Goal: Task Accomplishment & Management: Complete application form

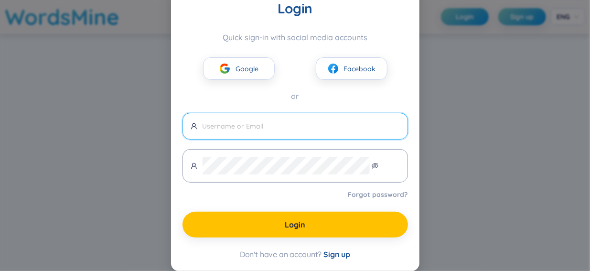
scroll to position [118, 0]
click at [255, 121] on input "text" at bounding box center [300, 126] width 197 height 11
click at [350, 251] on span "Sign up" at bounding box center [336, 254] width 27 height 10
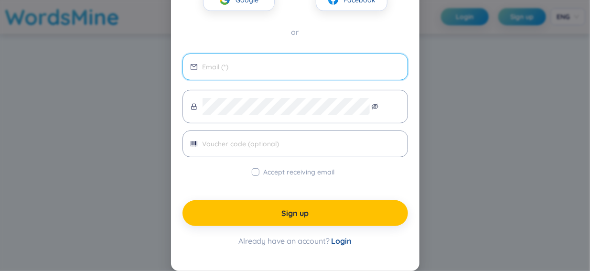
click at [233, 72] on input "email" at bounding box center [300, 67] width 197 height 11
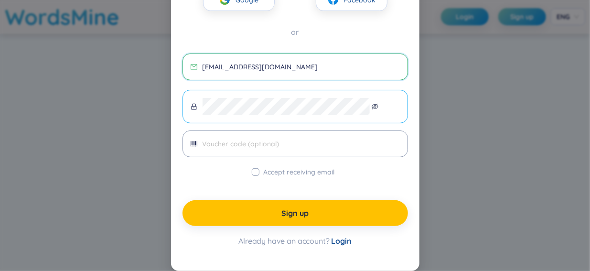
type input "[EMAIL_ADDRESS][DOMAIN_NAME]"
click at [379, 109] on icon "eye-invisible" at bounding box center [375, 107] width 7 height 6
click at [254, 176] on input "Accept receiving email" at bounding box center [256, 172] width 8 height 8
checkbox input "true"
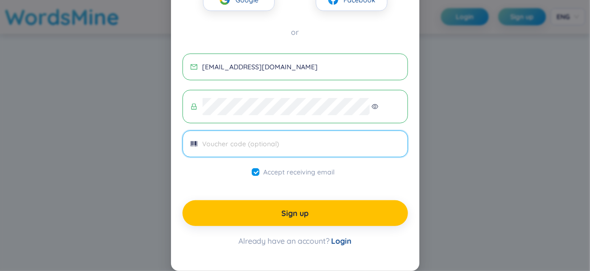
click at [254, 138] on input "text" at bounding box center [300, 143] width 197 height 11
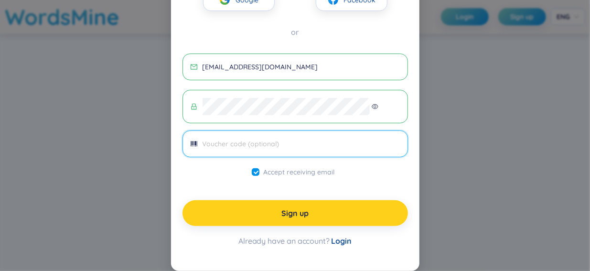
click at [299, 218] on span "Sign up" at bounding box center [294, 213] width 27 height 11
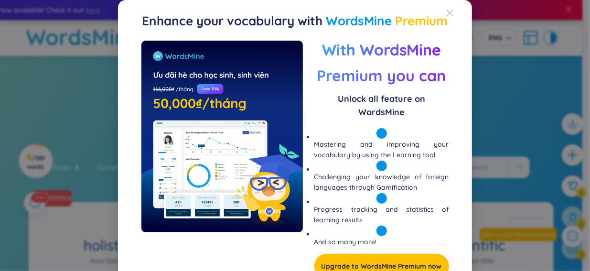
click at [446, 13] on icon "Close" at bounding box center [450, 13] width 8 height 8
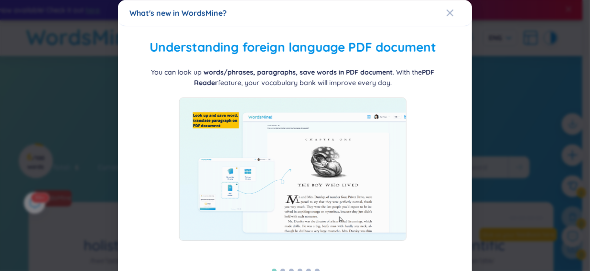
scroll to position [48, 0]
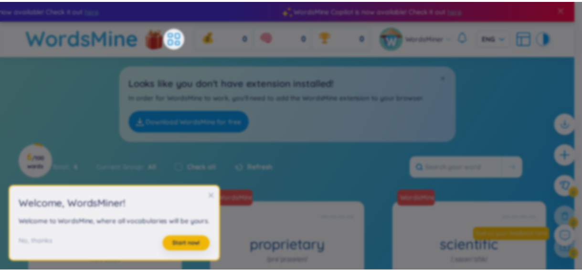
scroll to position [222, 0]
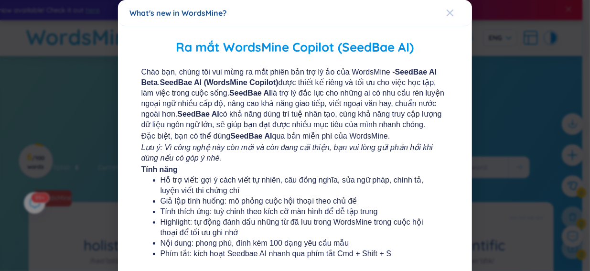
click at [448, 8] on span "Close" at bounding box center [459, 13] width 26 height 26
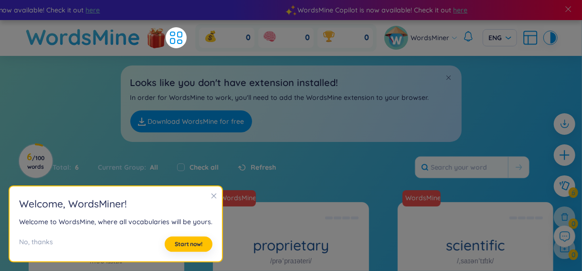
click at [217, 192] on icon "close" at bounding box center [214, 195] width 7 height 7
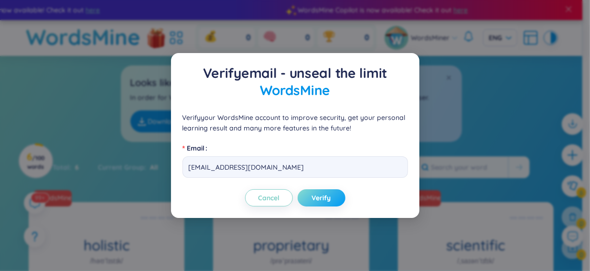
click at [326, 202] on span "Verify" at bounding box center [321, 198] width 19 height 10
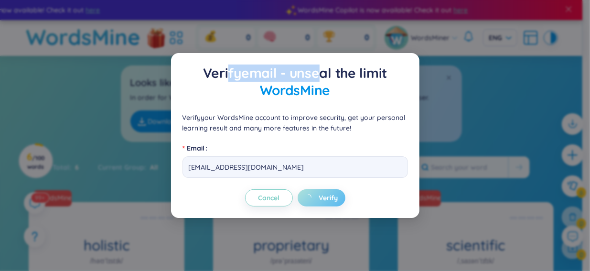
drag, startPoint x: 233, startPoint y: 39, endPoint x: 366, endPoint y: 64, distance: 134.9
click at [366, 64] on p "Verify email - unseal the limit WordsMine" at bounding box center [294, 81] width 225 height 34
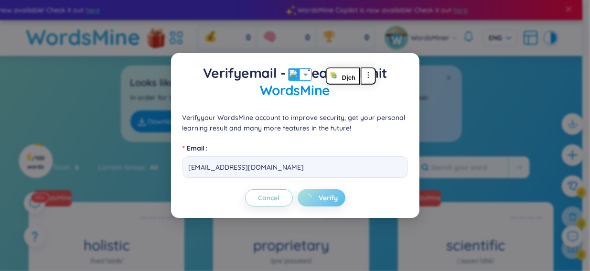
click at [441, 69] on div "Verify email - unseal the limit WordsMine Verify your WordsMine account to impr…" at bounding box center [295, 135] width 590 height 271
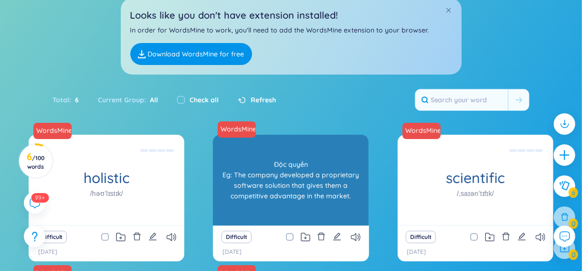
scroll to position [0, 0]
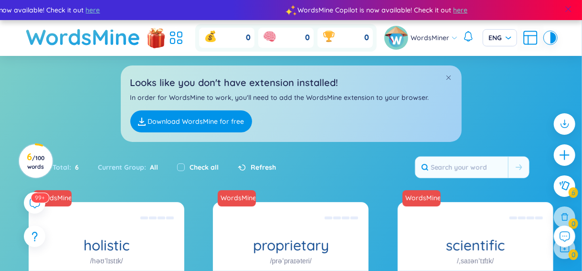
click at [564, 13] on span at bounding box center [568, 9] width 9 height 9
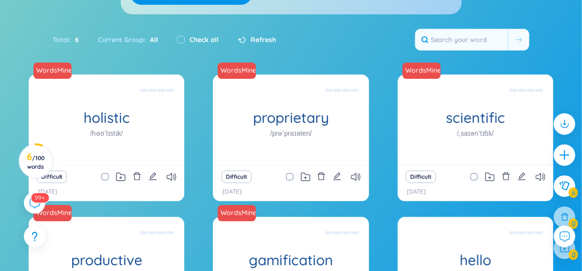
scroll to position [143, 0]
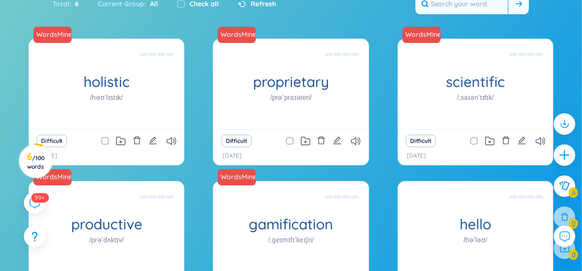
click at [415, 14] on input "text" at bounding box center [461, 3] width 93 height 21
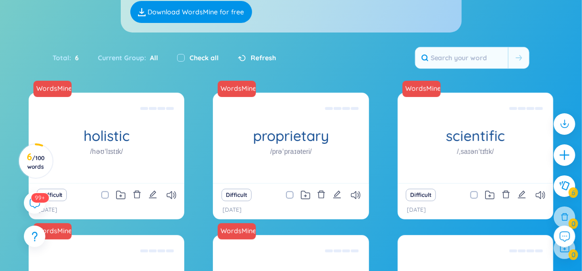
scroll to position [48, 0]
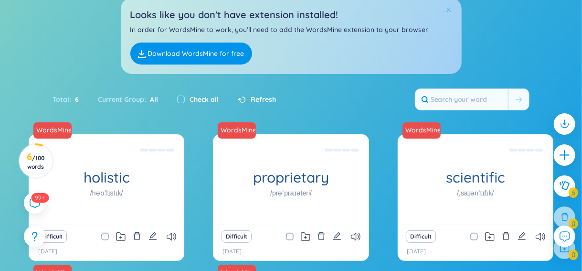
click at [452, 13] on span at bounding box center [448, 9] width 7 height 7
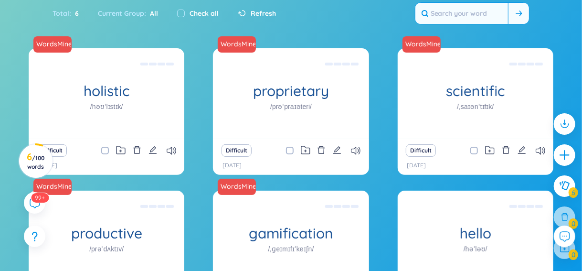
paste input "[URL][DOMAIN_NAME]"
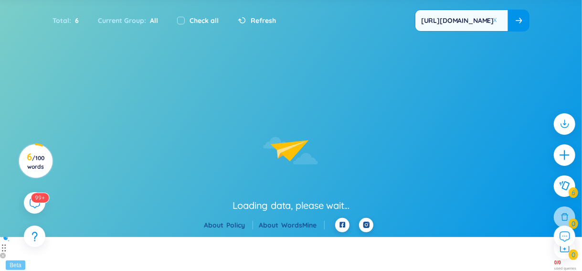
type input "[URL][DOMAIN_NAME]"
click at [516, 23] on icon at bounding box center [519, 21] width 7 height 6
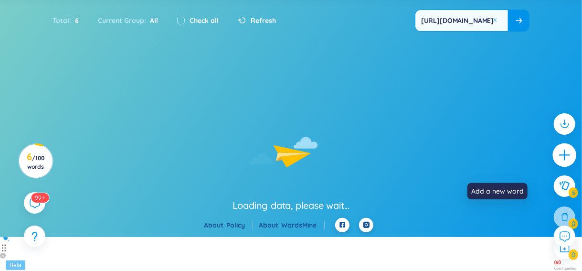
click at [559, 155] on icon "plus" at bounding box center [564, 154] width 11 height 1
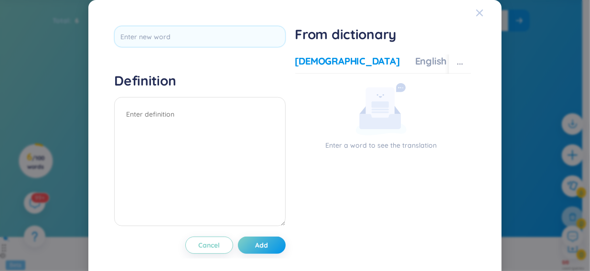
click at [476, 13] on icon "Close" at bounding box center [479, 13] width 7 height 7
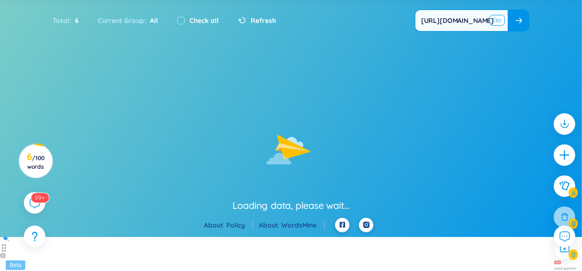
click at [490, 26] on button at bounding box center [497, 20] width 14 height 12
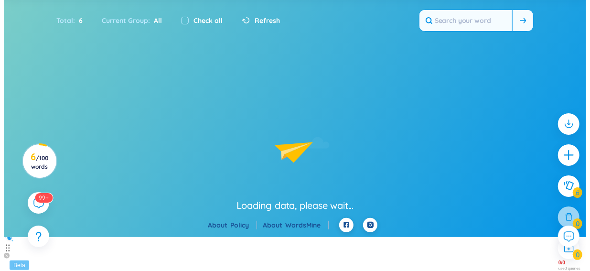
scroll to position [187, 0]
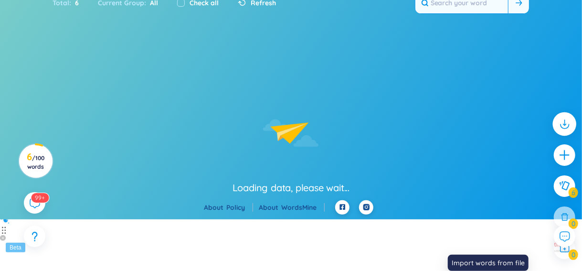
click at [558, 130] on icon at bounding box center [564, 123] width 12 height 12
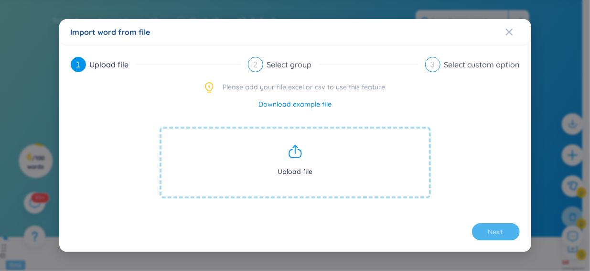
click at [287, 159] on icon at bounding box center [294, 151] width 15 height 15
click at [295, 153] on icon at bounding box center [295, 149] width 0 height 7
click at [300, 145] on span "Upload file" at bounding box center [294, 163] width 271 height 72
click at [295, 144] on icon at bounding box center [294, 151] width 15 height 15
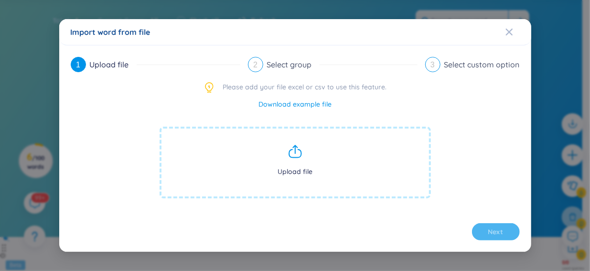
click at [293, 146] on span "Upload file" at bounding box center [294, 163] width 271 height 72
click at [294, 148] on span "Upload file" at bounding box center [294, 163] width 271 height 72
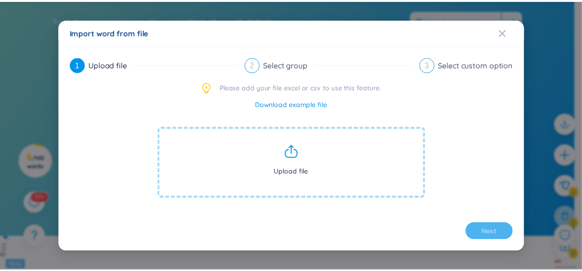
scroll to position [0, 0]
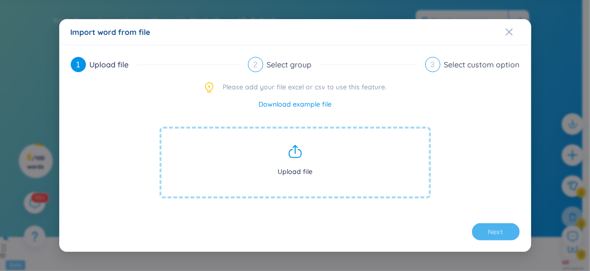
click at [497, 27] on div "Import word from file" at bounding box center [295, 32] width 449 height 11
click at [505, 29] on icon "Close" at bounding box center [508, 32] width 7 height 7
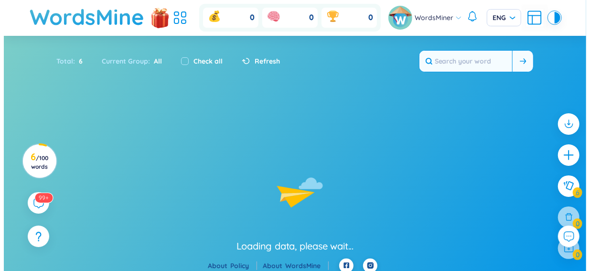
scroll to position [187, 0]
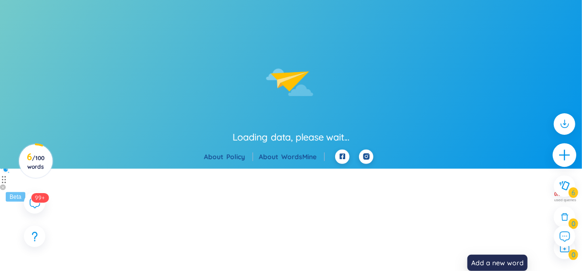
click at [558, 162] on icon "plus" at bounding box center [564, 154] width 13 height 13
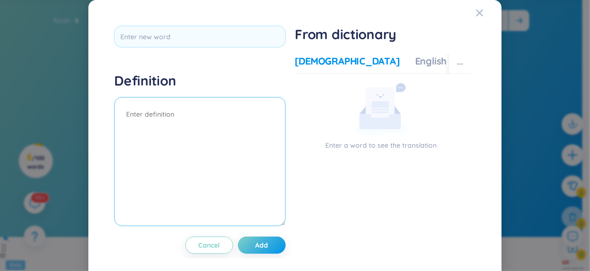
click at [192, 174] on textarea at bounding box center [199, 161] width 171 height 129
click at [232, 206] on textarea "swarthy" at bounding box center [199, 161] width 171 height 129
type textarea "swarthy"
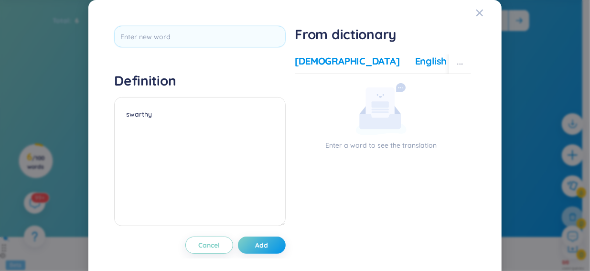
click at [423, 68] on div "English" at bounding box center [431, 60] width 32 height 13
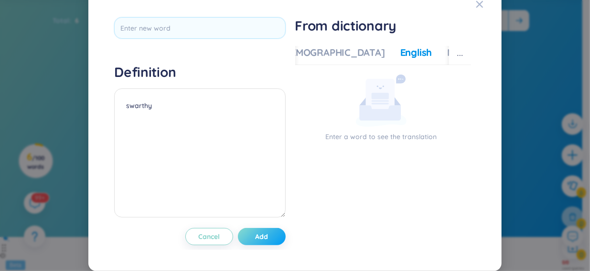
click at [255, 232] on span "Add" at bounding box center [261, 237] width 13 height 10
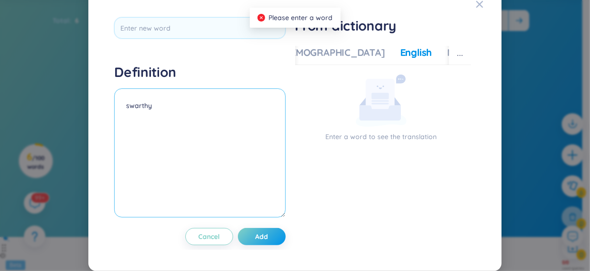
scroll to position [0, 0]
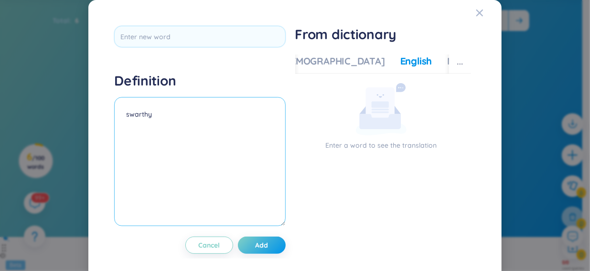
drag, startPoint x: 147, startPoint y: 176, endPoint x: 136, endPoint y: 174, distance: 10.7
click at [136, 174] on textarea "swarthy" at bounding box center [199, 161] width 171 height 129
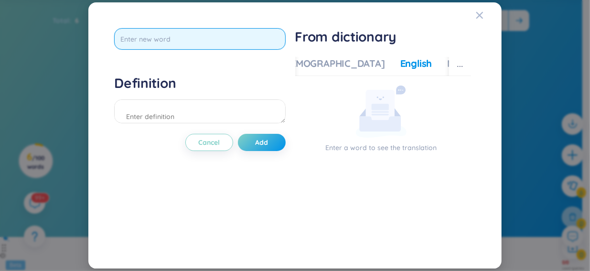
click at [165, 50] on input "text" at bounding box center [199, 38] width 171 height 21
paste input "swarthy"
type input "swarthy"
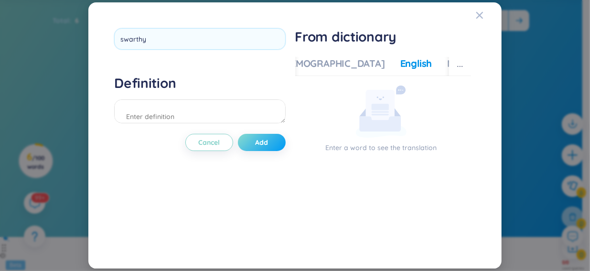
click at [264, 219] on div "swarthy Definition Cancel Add" at bounding box center [199, 135] width 171 height 214
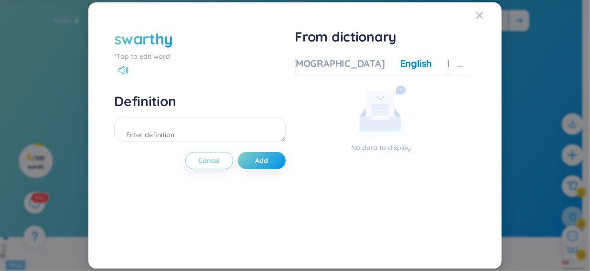
click at [128, 74] on icon at bounding box center [123, 70] width 10 height 9
click at [332, 70] on div "[DEMOGRAPHIC_DATA]" at bounding box center [332, 63] width 105 height 13
